Goal: Task Accomplishment & Management: Use online tool/utility

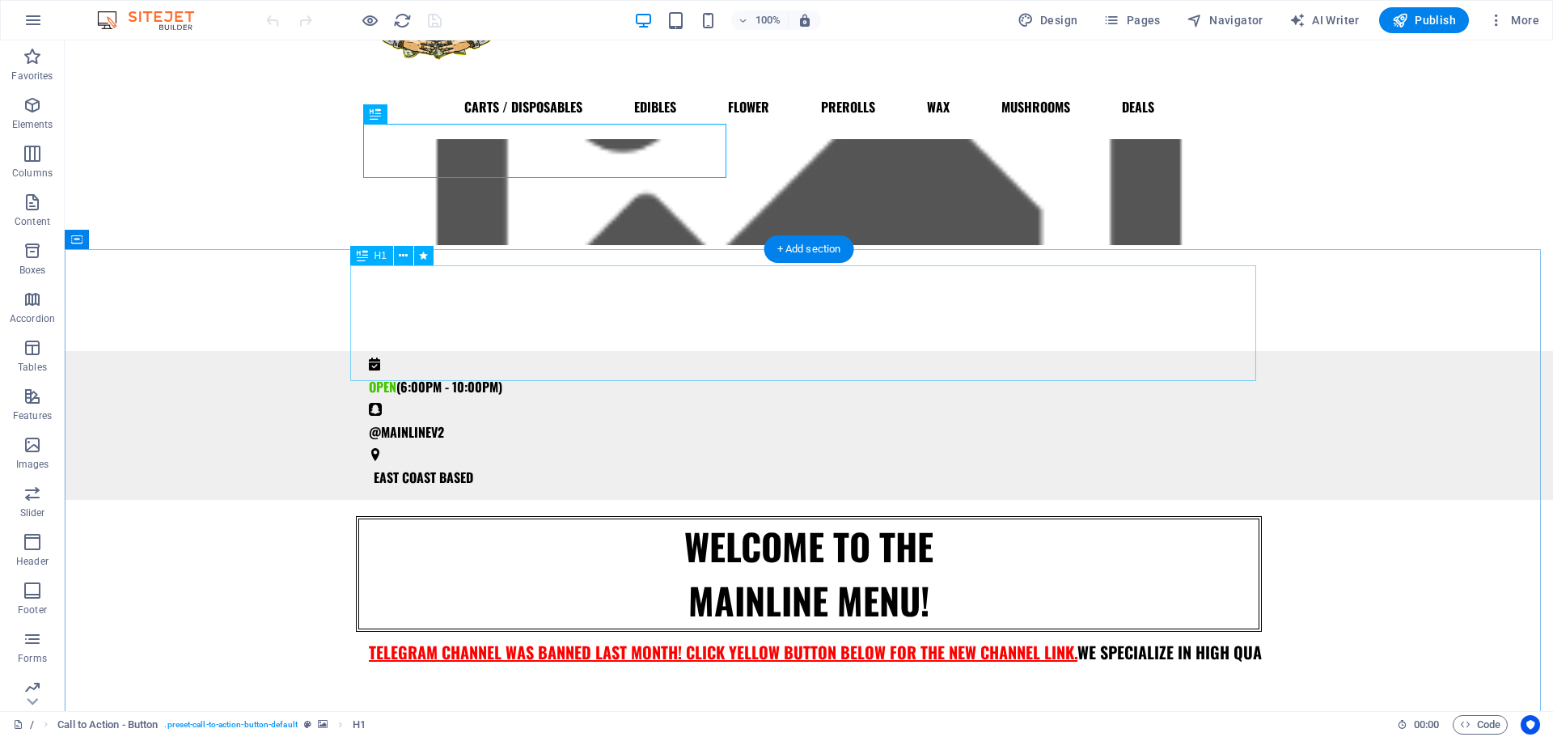
scroll to position [107, 0]
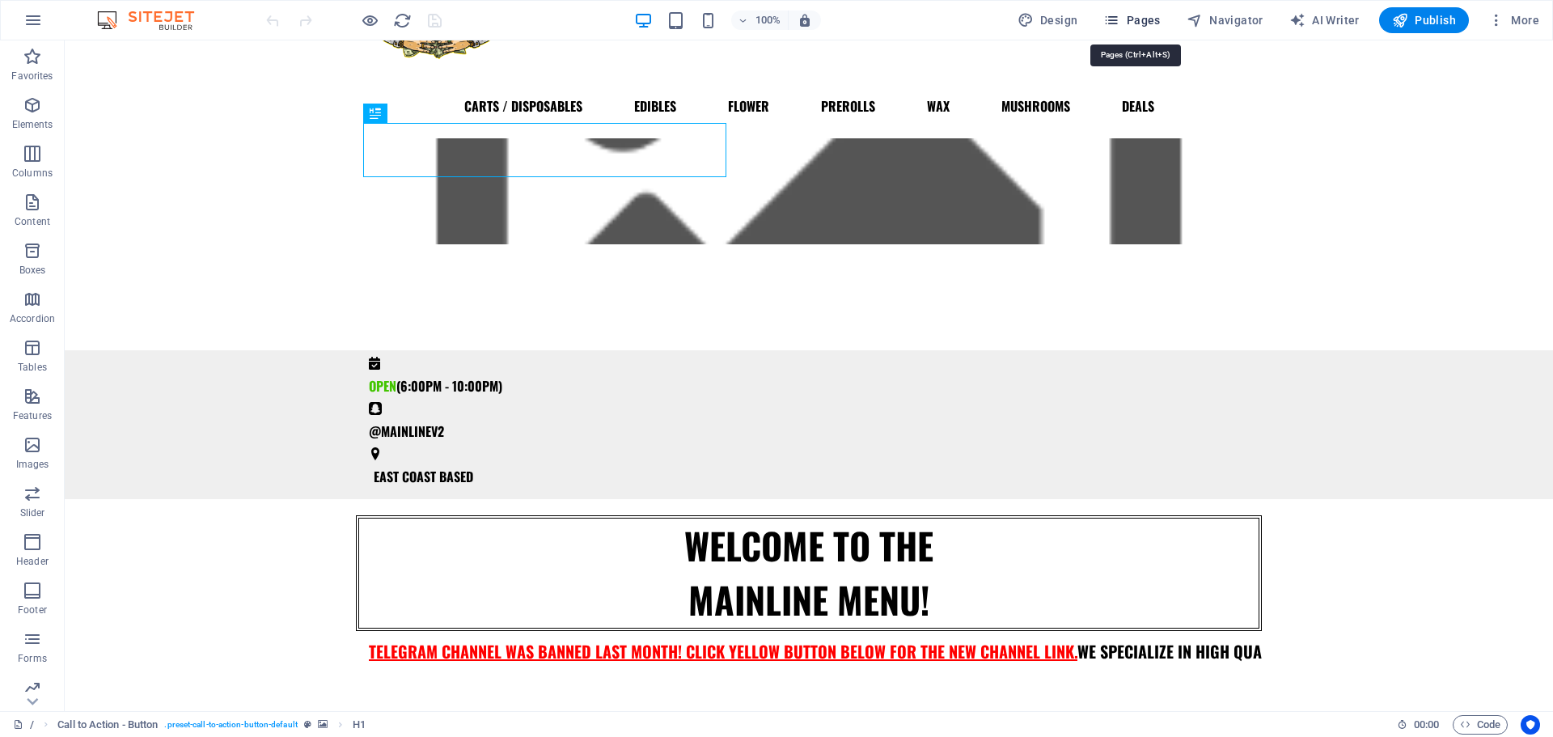
click at [1119, 23] on icon "button" at bounding box center [1111, 20] width 16 height 16
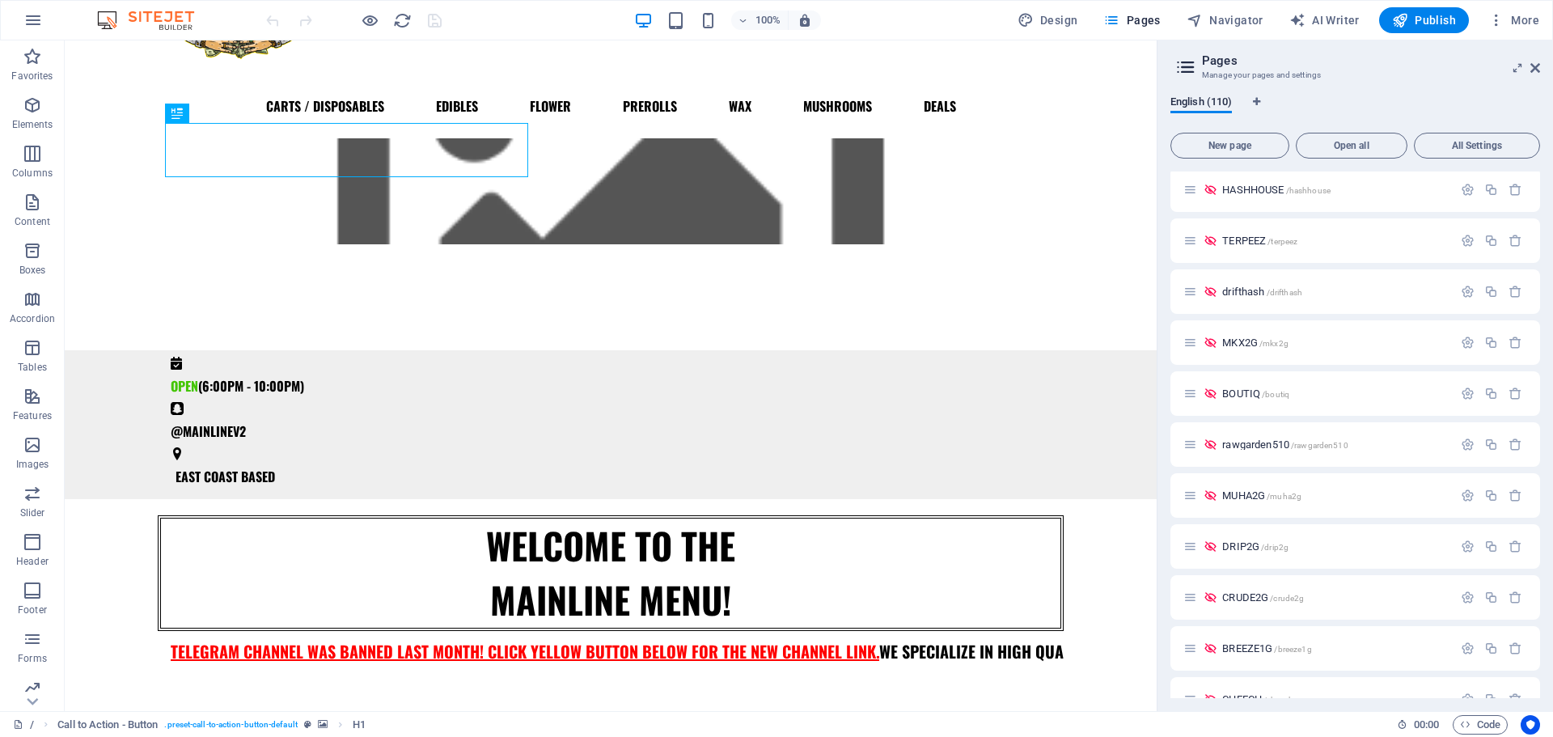
scroll to position [1636, 0]
click at [1243, 445] on span "rawgarden510 /rawgarden510" at bounding box center [1284, 443] width 125 height 12
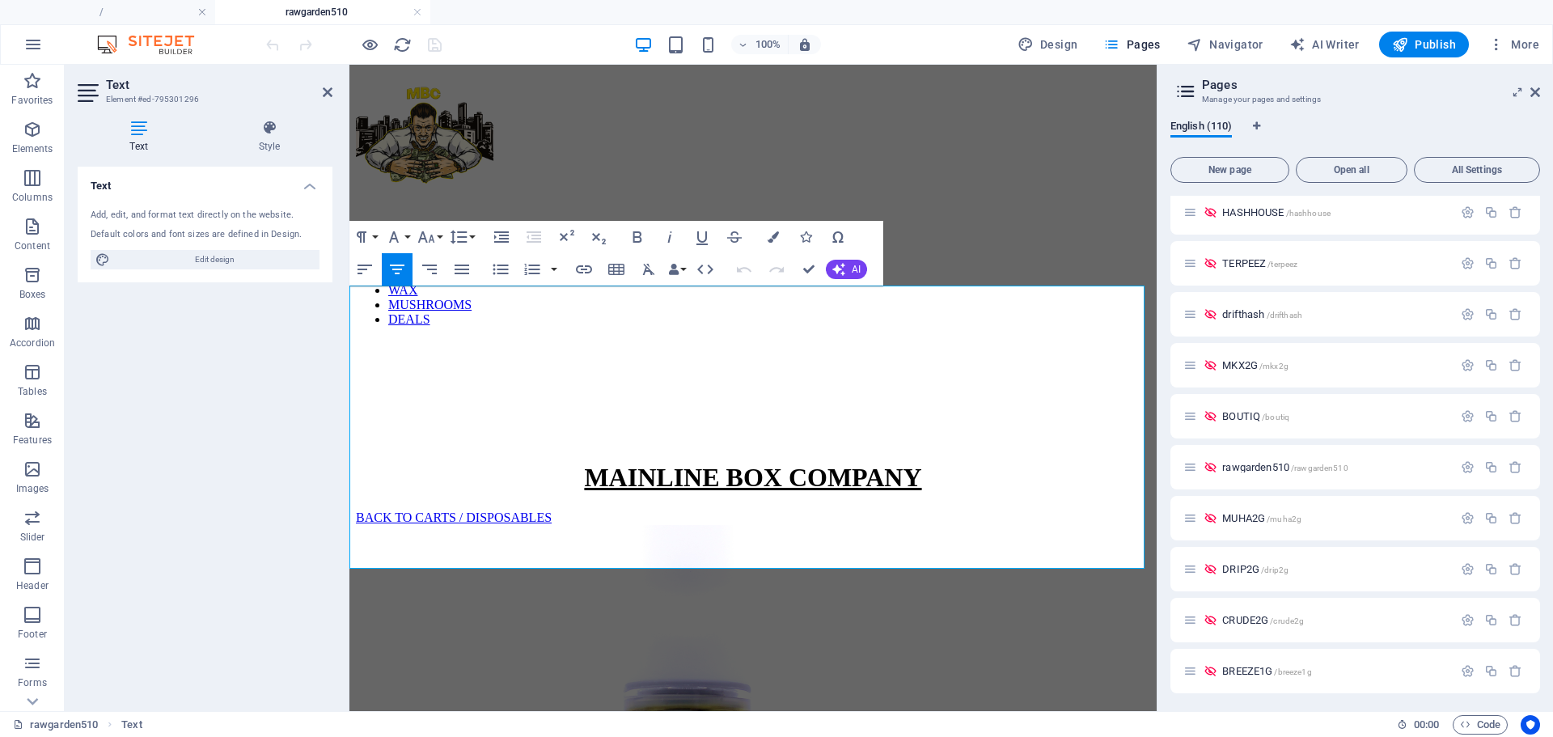
scroll to position [641, 0]
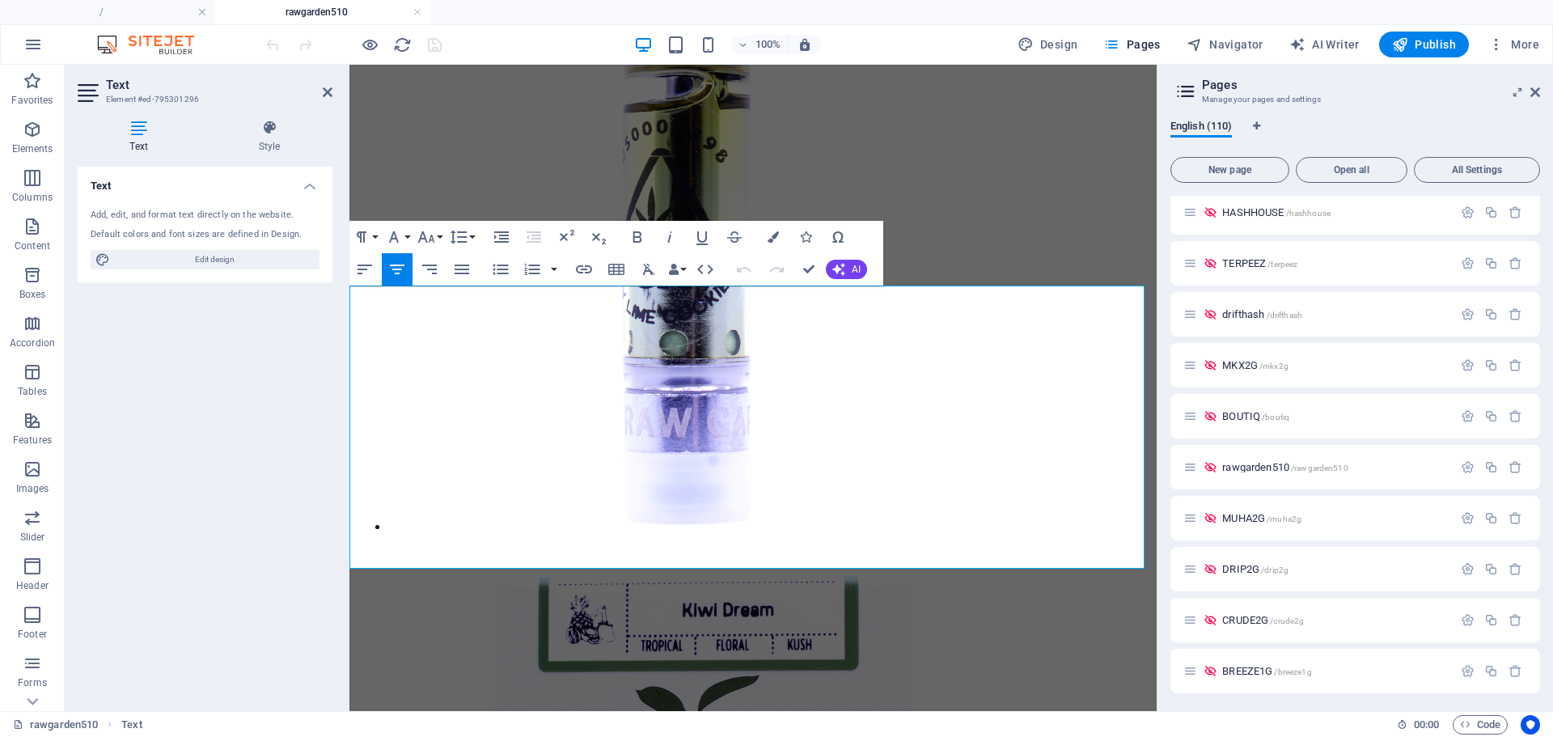
drag, startPoint x: 741, startPoint y: 425, endPoint x: 657, endPoint y: 425, distance: 83.3
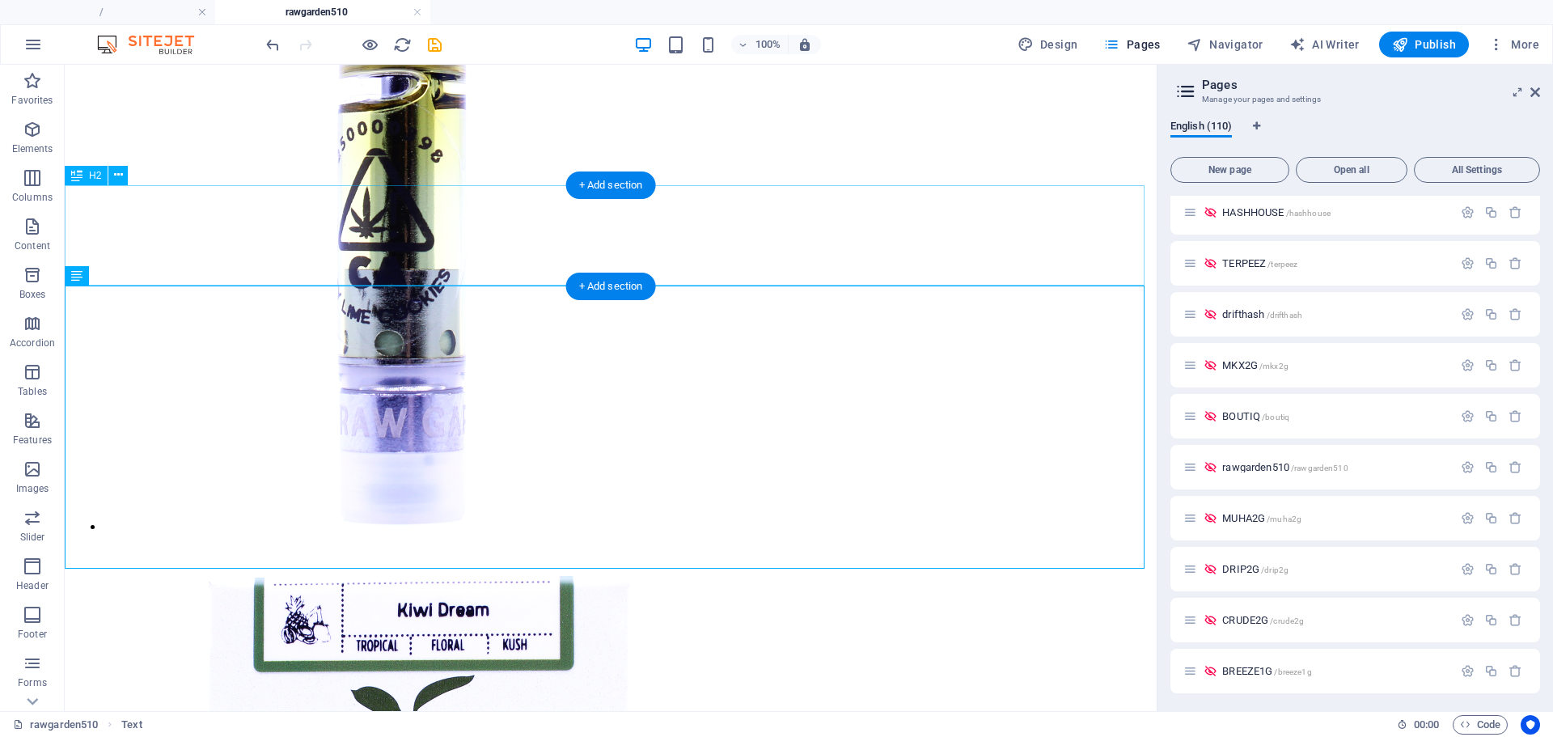
scroll to position [742, 0]
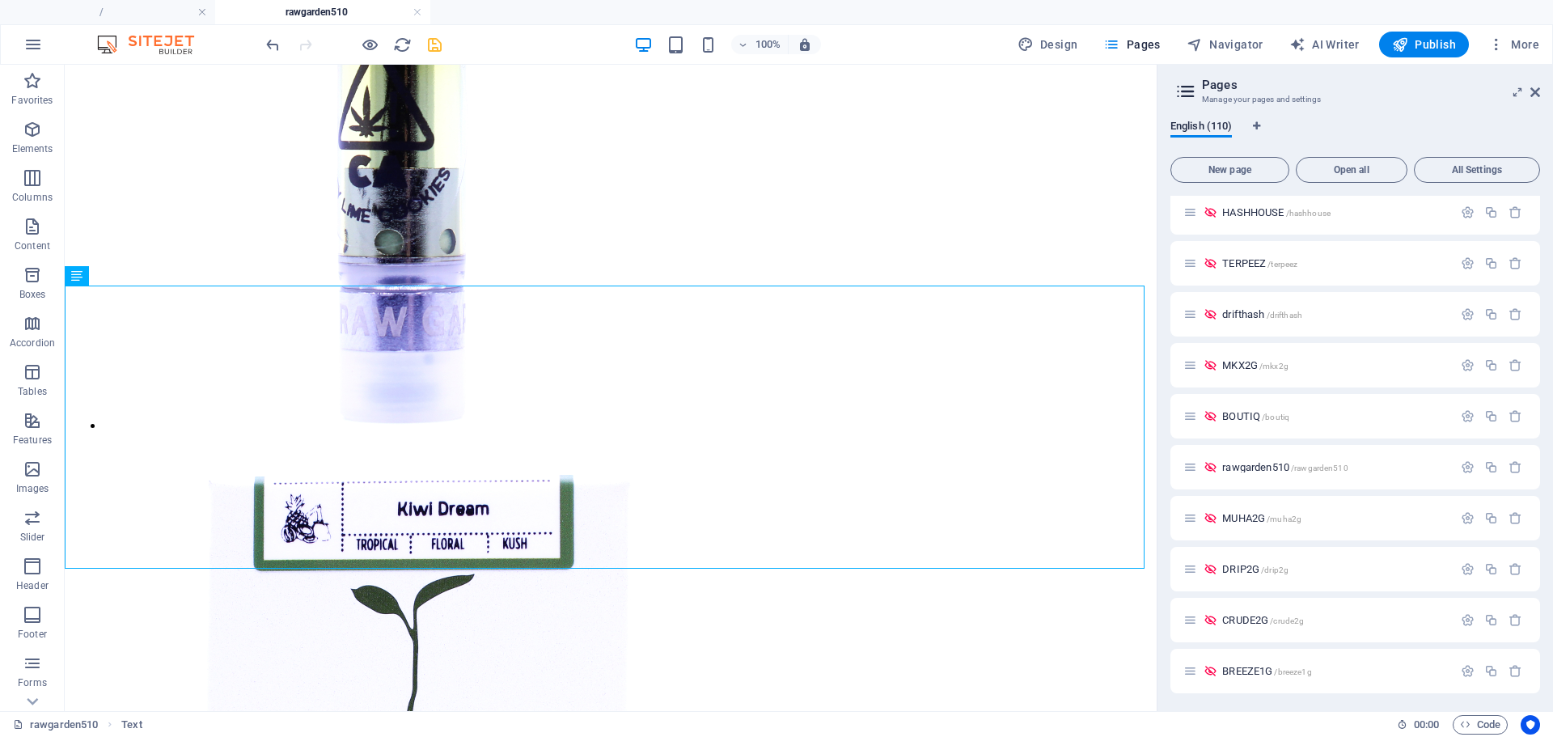
click at [435, 49] on icon "save" at bounding box center [434, 45] width 19 height 19
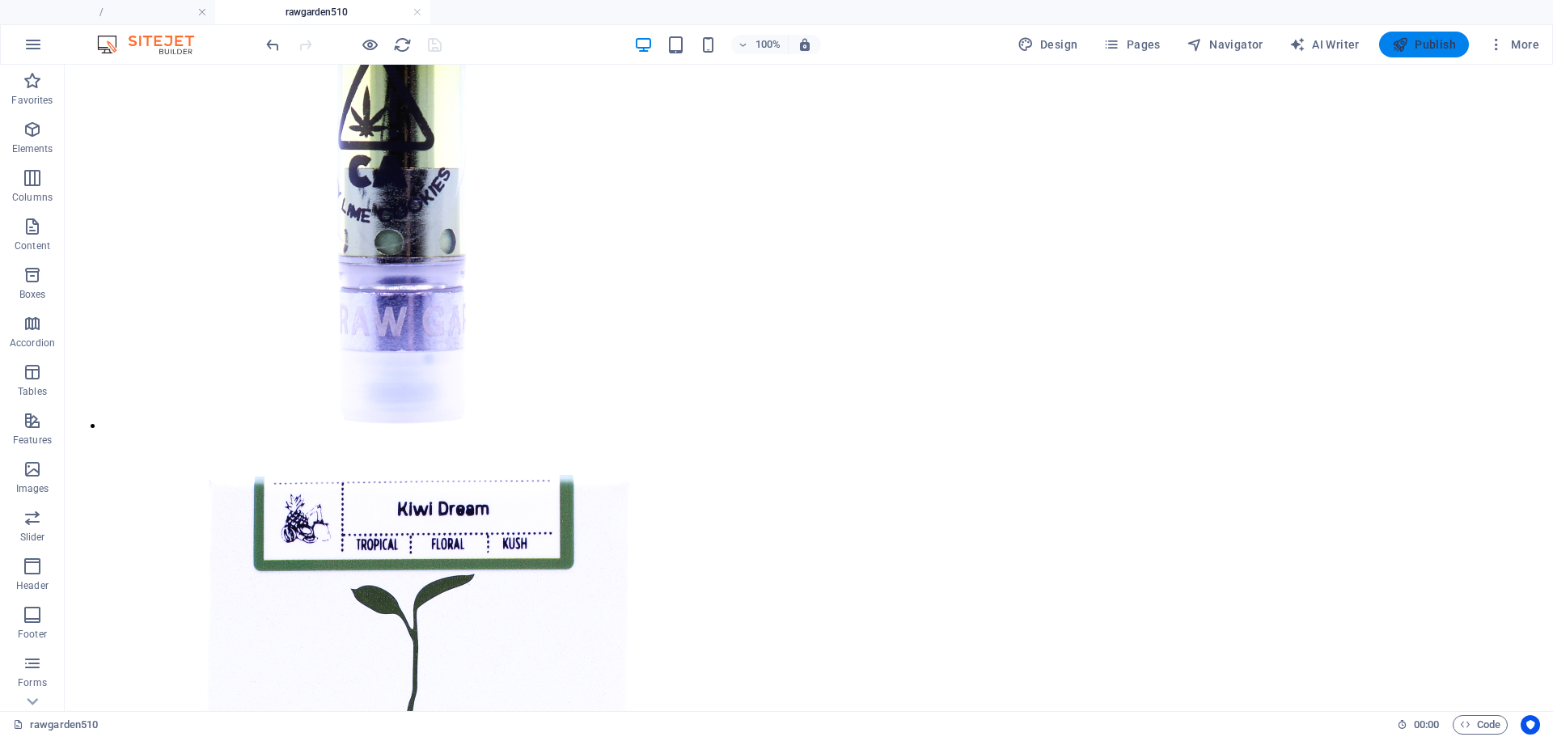
click at [1397, 39] on icon "button" at bounding box center [1400, 44] width 16 height 16
